Goal: Transaction & Acquisition: Purchase product/service

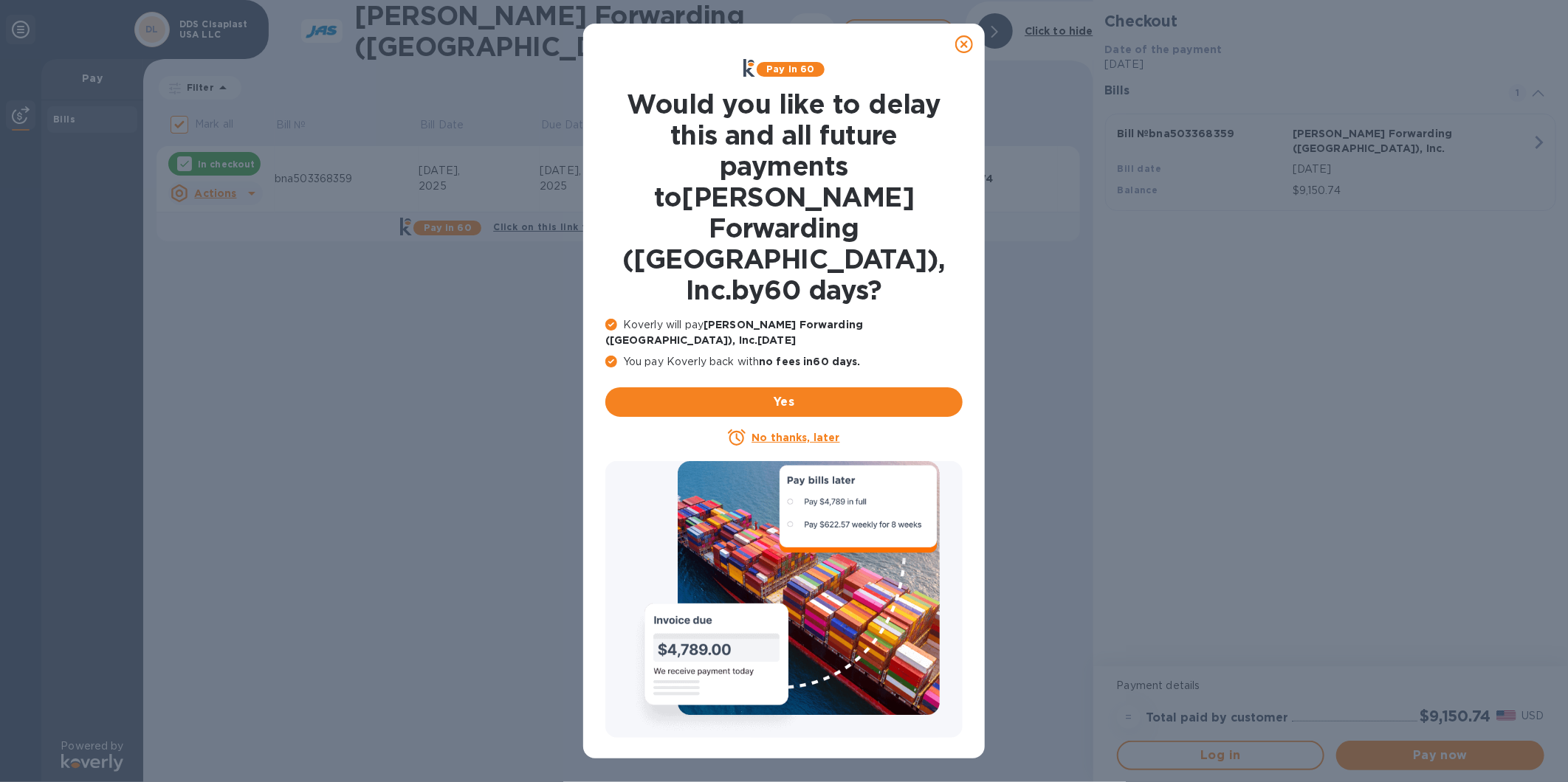
click at [970, 48] on icon at bounding box center [964, 44] width 18 height 18
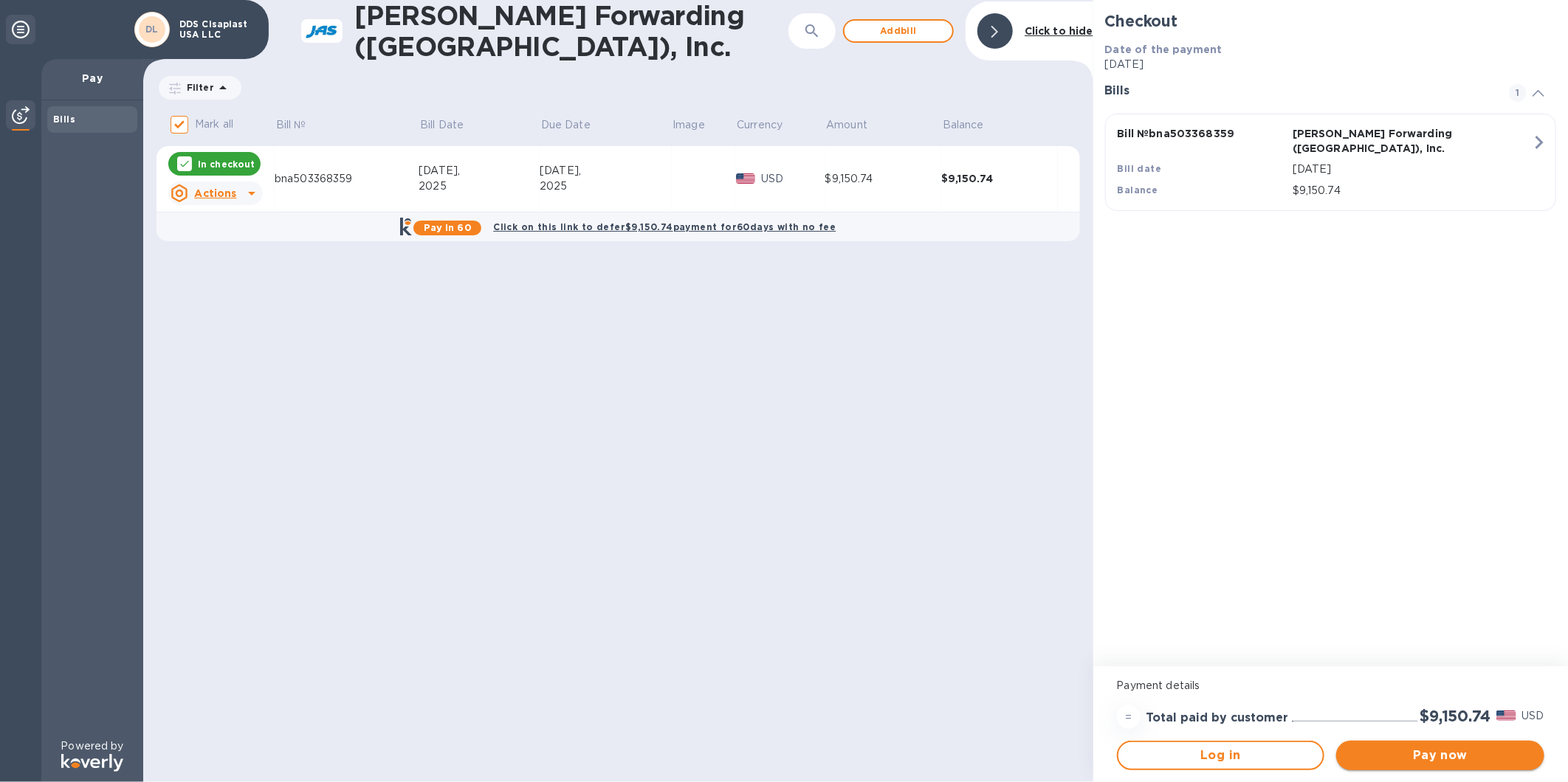
click at [1401, 758] on span "Pay now" at bounding box center [1440, 756] width 185 height 18
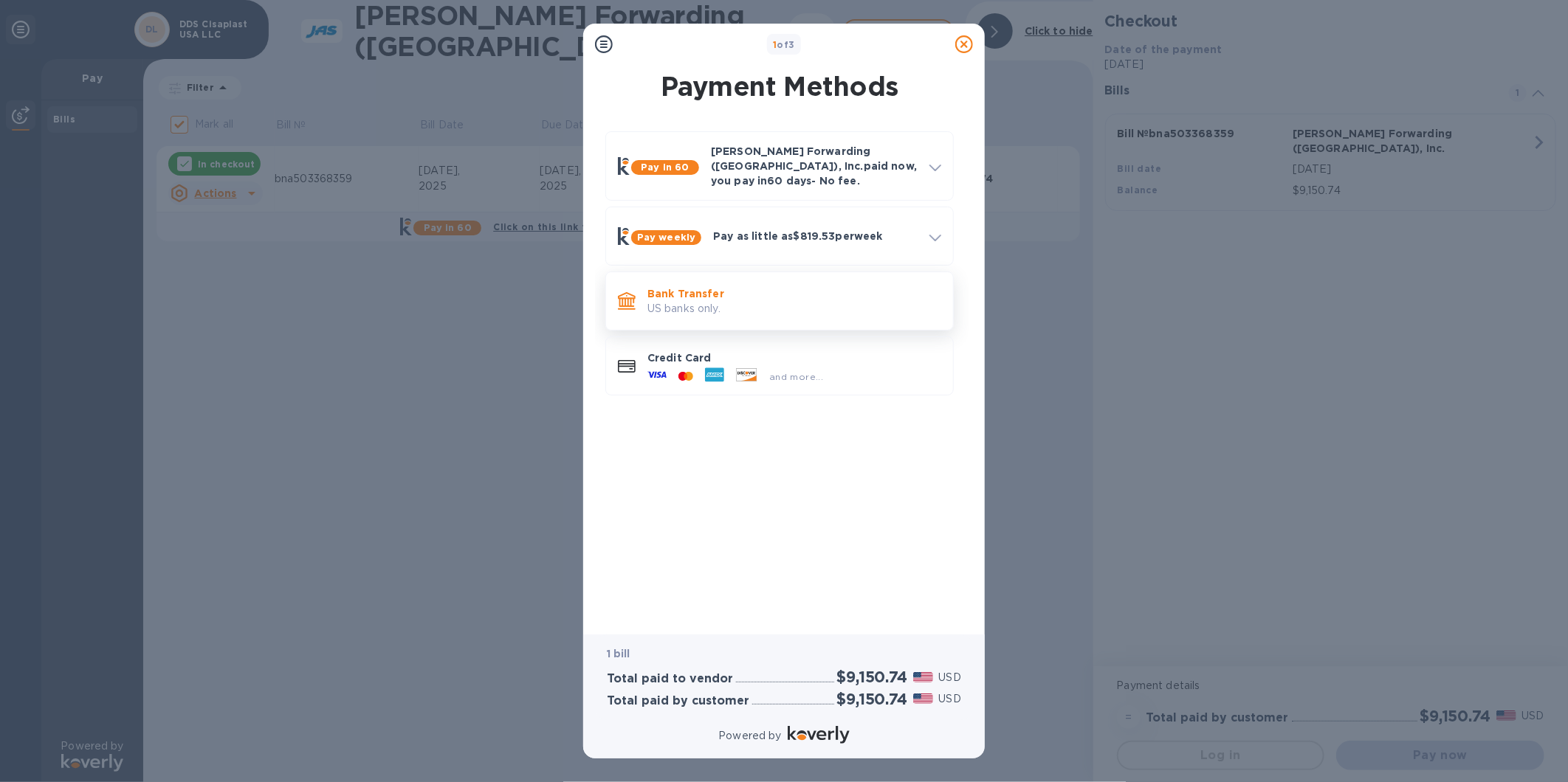
click at [739, 301] on p "US banks only." at bounding box center [794, 309] width 293 height 15
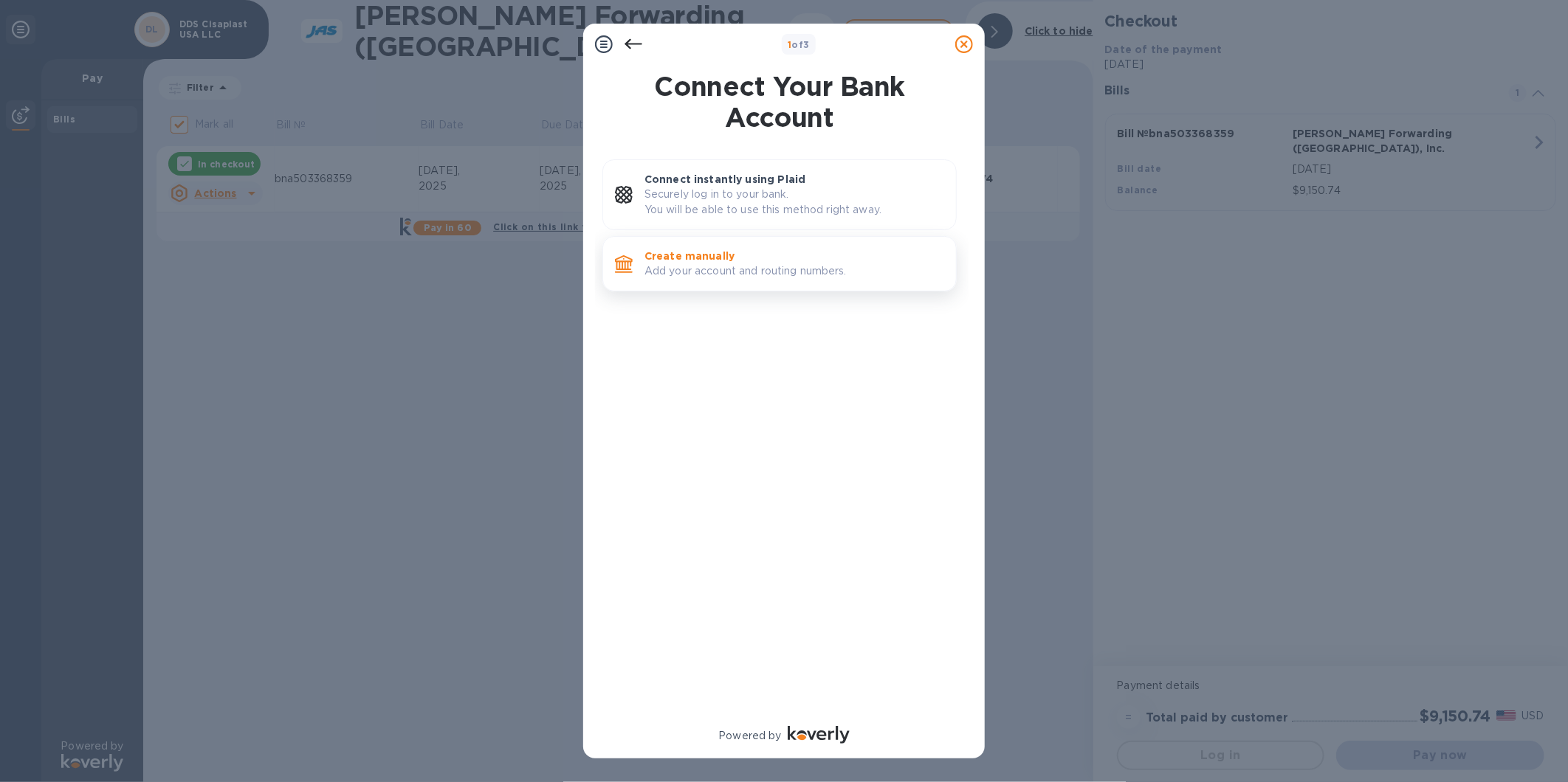
click at [734, 275] on p "Add your account and routing numbers." at bounding box center [794, 271] width 300 height 15
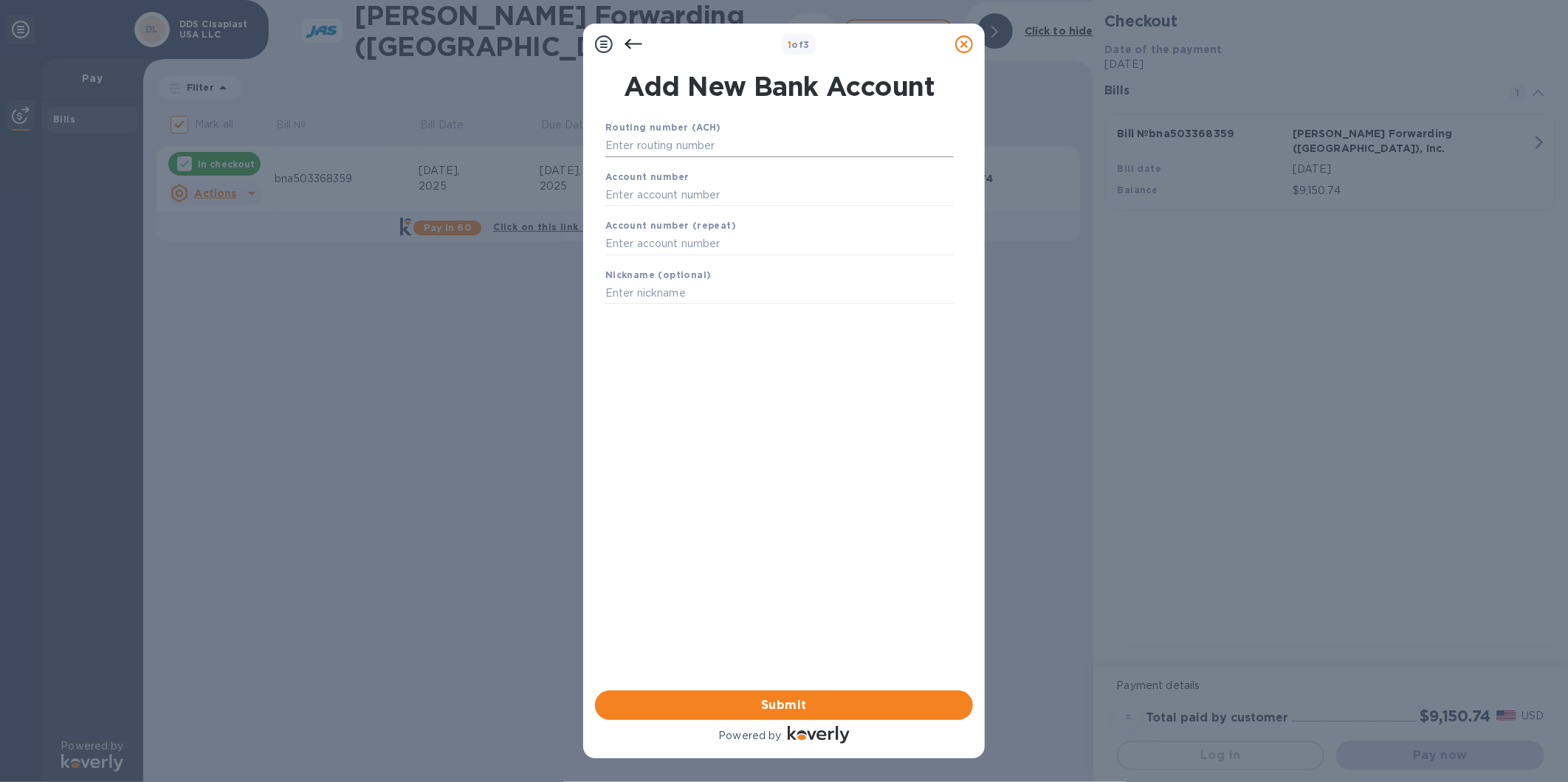
click at [699, 143] on input "text" at bounding box center [779, 146] width 349 height 22
type input "062006709"
click at [665, 226] on div "Account number" at bounding box center [779, 206] width 360 height 50
click at [666, 218] on input "text" at bounding box center [779, 213] width 349 height 22
paste input "50009943"
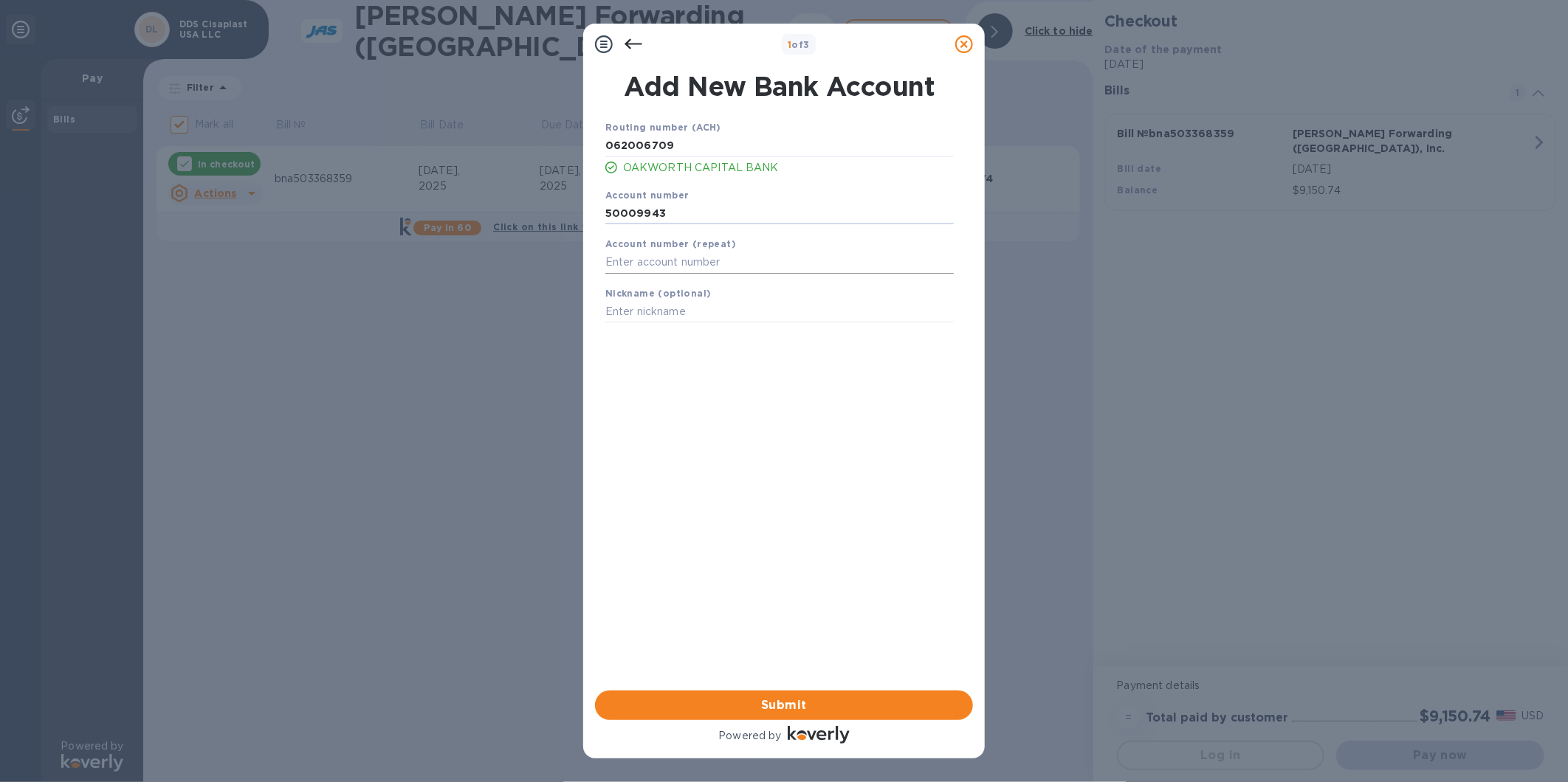
type input "50009943"
paste input "50009943"
type input "50009943"
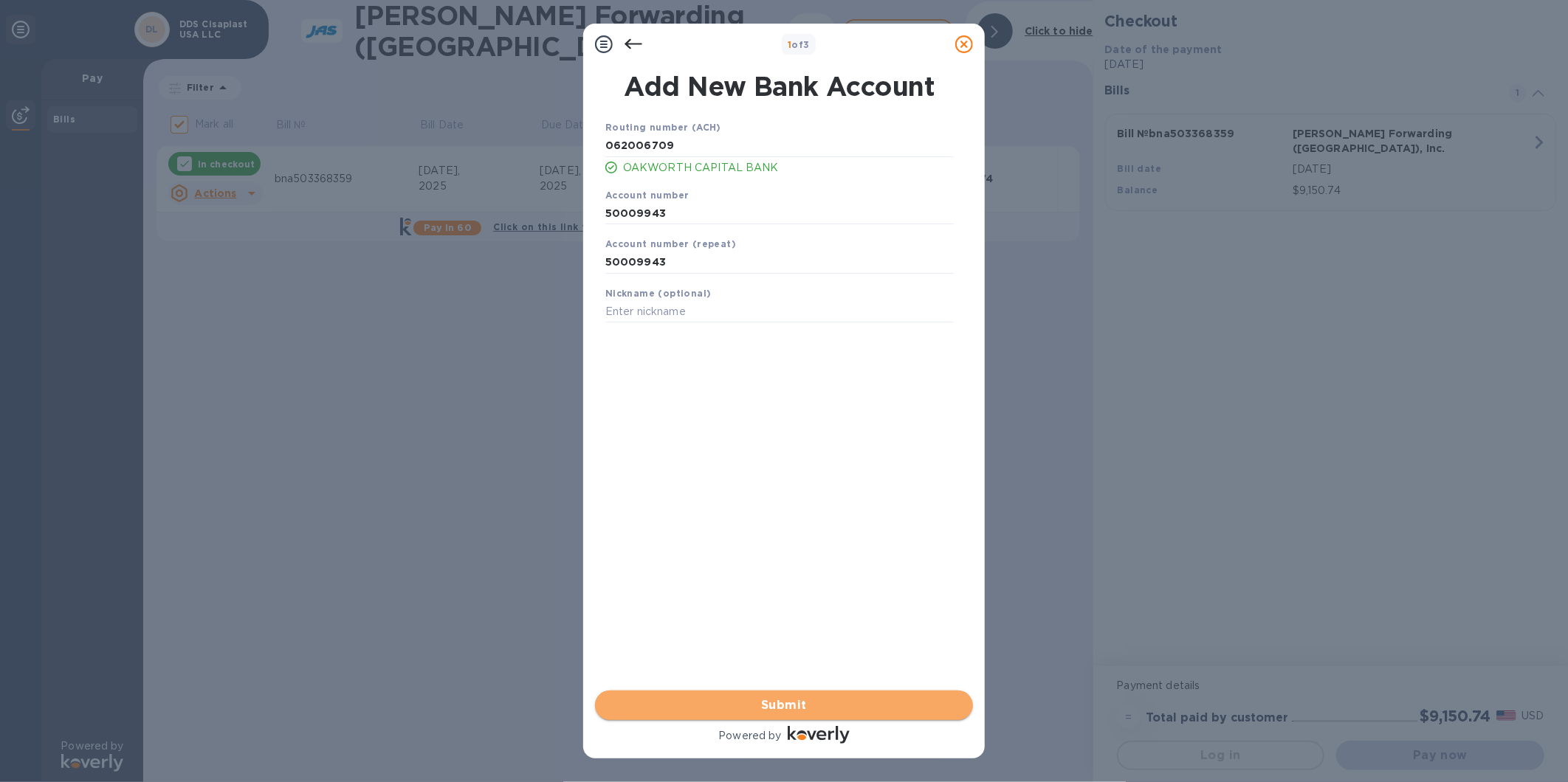
click at [790, 704] on span "Submit" at bounding box center [783, 706] width 354 height 18
click at [799, 701] on span "Done" at bounding box center [784, 706] width 33 height 18
